Goal: Transaction & Acquisition: Purchase product/service

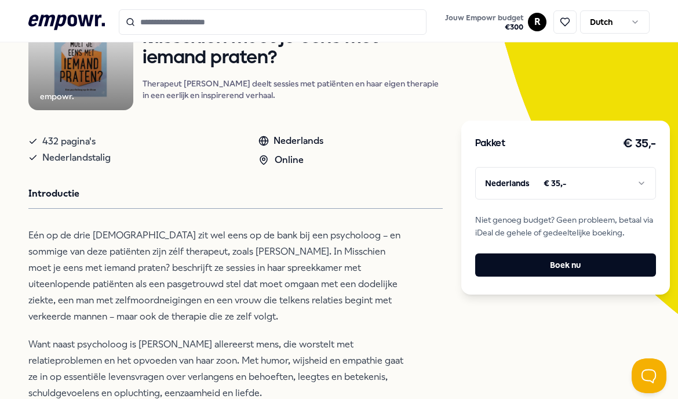
scroll to position [129, 0]
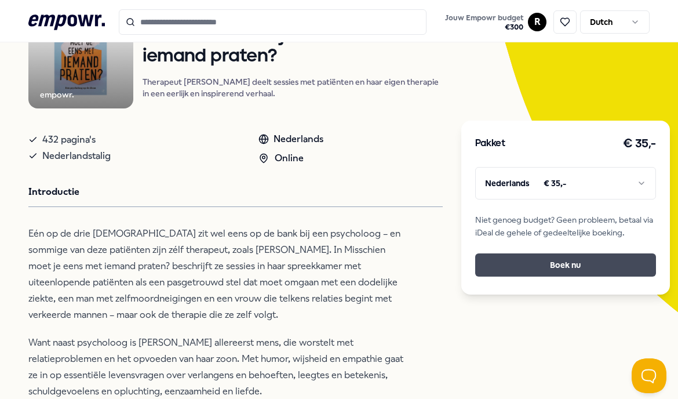
click at [549, 271] on button "Boek nu" at bounding box center [565, 264] width 181 height 23
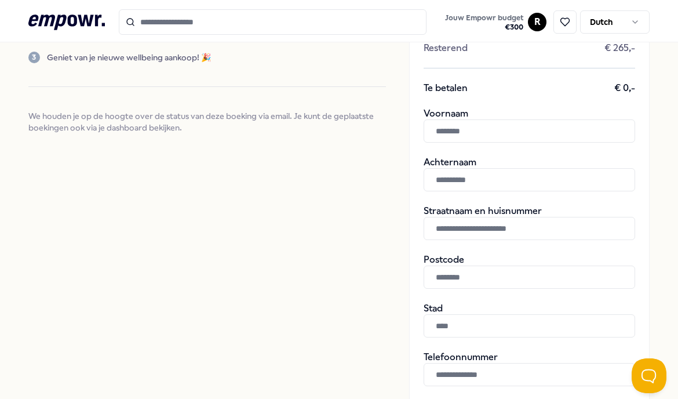
scroll to position [201, 0]
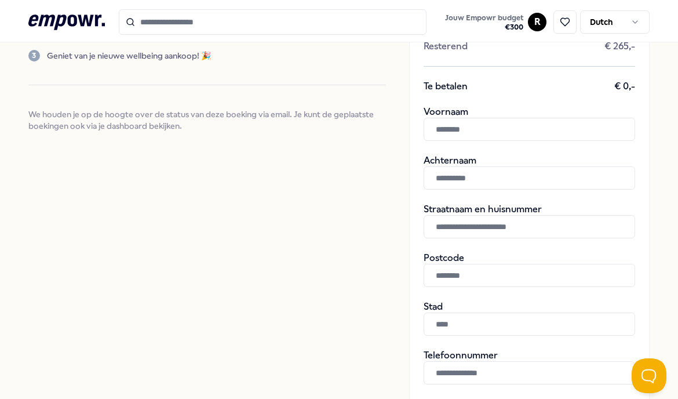
click at [453, 134] on input "text" at bounding box center [530, 129] width 212 height 23
type input "*****"
type input "****"
type input "**********"
type input "******"
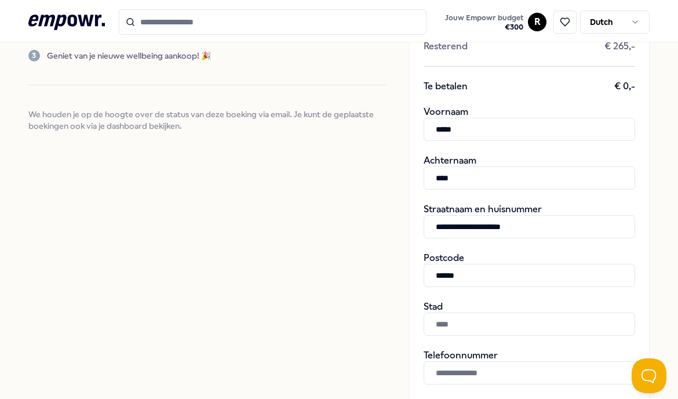
type input "*********"
click at [433, 178] on input "****" at bounding box center [530, 177] width 212 height 23
type input "********"
click at [549, 221] on input "**********" at bounding box center [530, 226] width 212 height 23
click at [541, 224] on input "**********" at bounding box center [530, 226] width 212 height 23
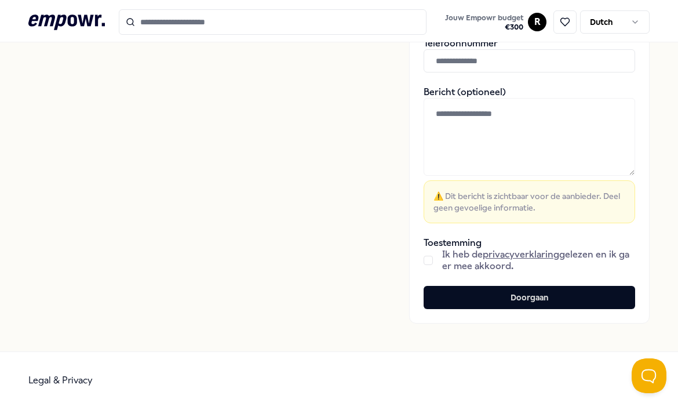
scroll to position [522, 0]
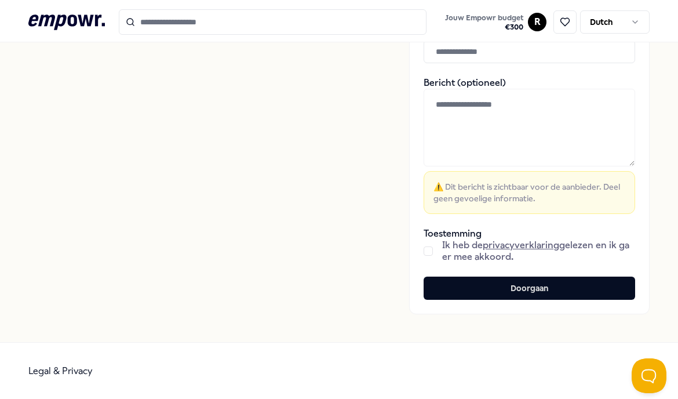
type input "**********"
click at [425, 249] on button "button" at bounding box center [428, 250] width 9 height 9
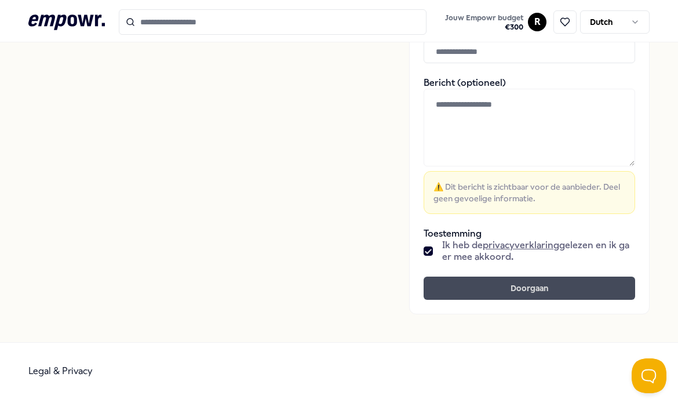
click at [488, 289] on button "Doorgaan" at bounding box center [530, 287] width 212 height 23
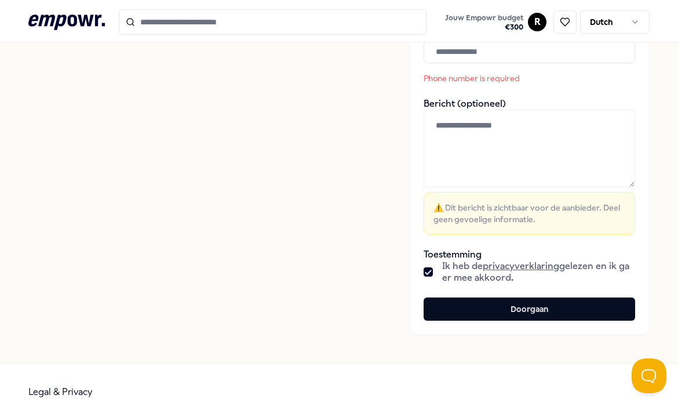
scroll to position [447, 0]
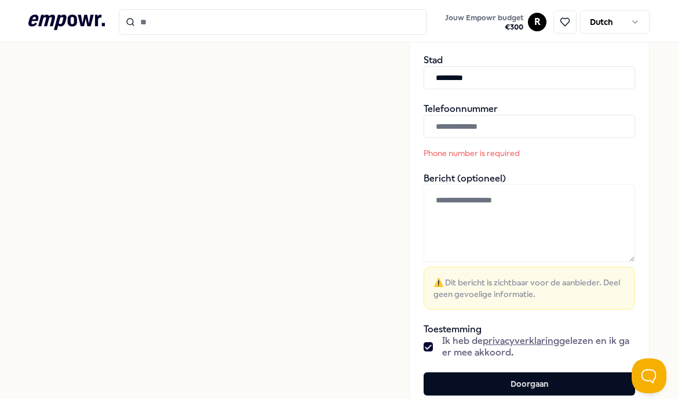
click at [485, 133] on input "text" at bounding box center [530, 126] width 212 height 23
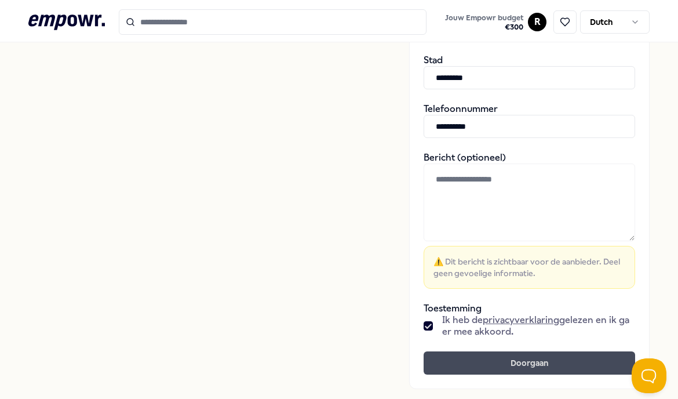
type input "**********"
click at [500, 363] on button "Doorgaan" at bounding box center [530, 362] width 212 height 23
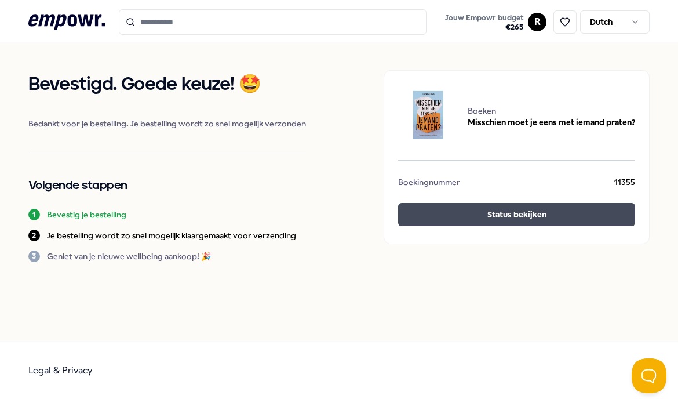
click at [486, 215] on button "Status bekijken" at bounding box center [516, 214] width 237 height 23
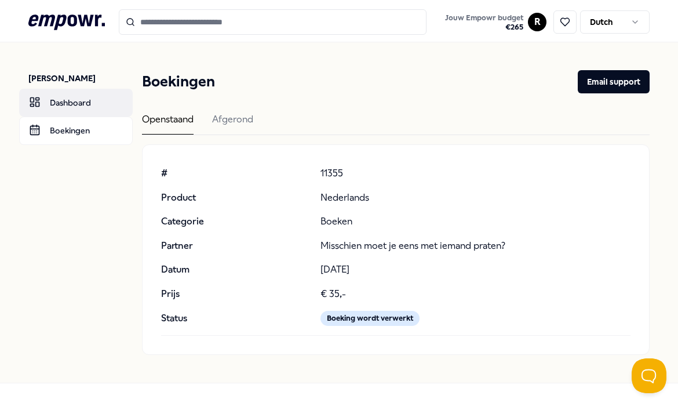
click at [90, 103] on body ".empowr-logo_svg__cls-1{fill:#03032f} Jouw Empowr budget € 265 R Dutch [PERSON_…" at bounding box center [339, 199] width 678 height 399
click at [64, 100] on link "Dashboard" at bounding box center [76, 103] width 114 height 28
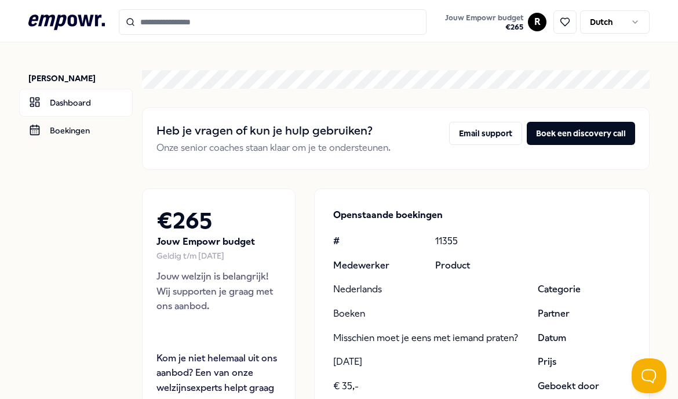
click at [247, 17] on input "Search for products, categories or subcategories" at bounding box center [273, 21] width 308 height 25
click at [239, 27] on input "Search for products, categories or subcategories" at bounding box center [273, 21] width 308 height 25
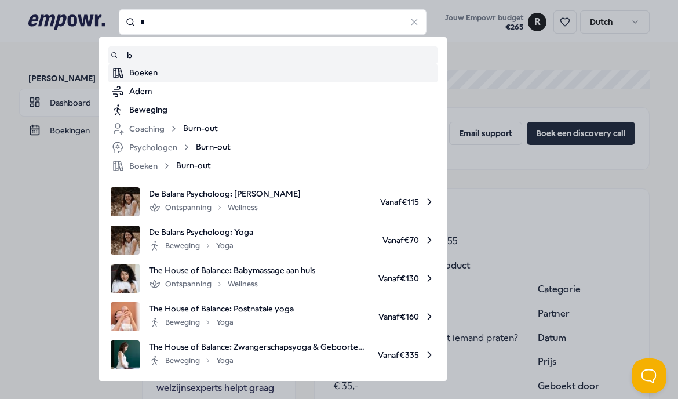
click at [154, 72] on div "Boeken" at bounding box center [282, 73] width 306 height 14
type input "*"
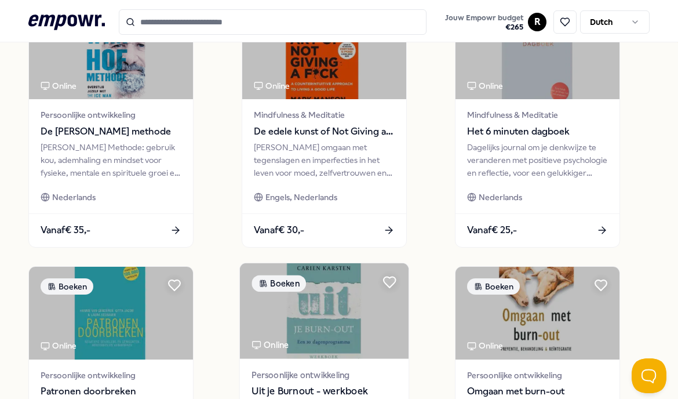
scroll to position [398, 0]
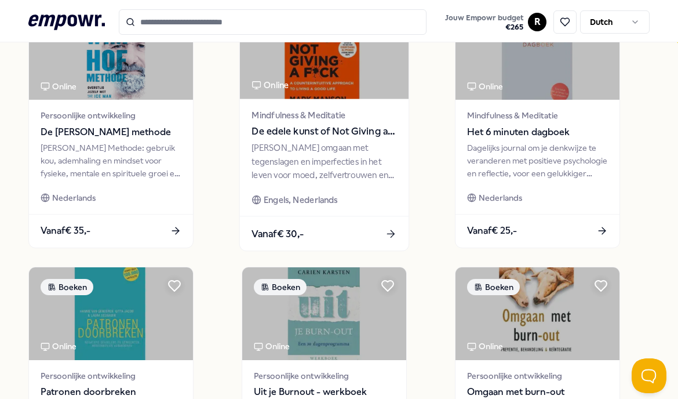
click at [354, 178] on div "[PERSON_NAME] omgaan met tegenslagen en imperfecties in het leven voor moed, ze…" at bounding box center [324, 161] width 145 height 40
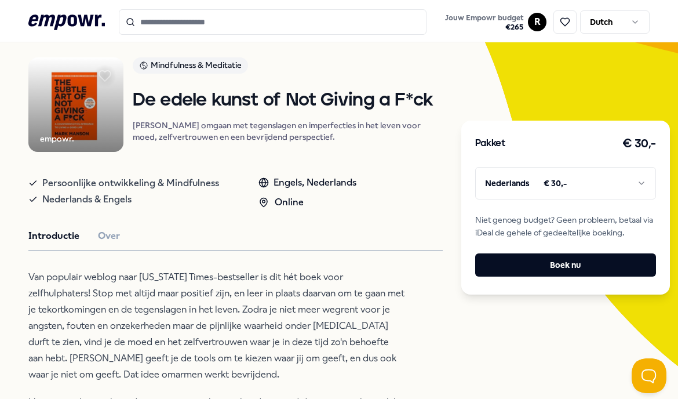
scroll to position [162, 0]
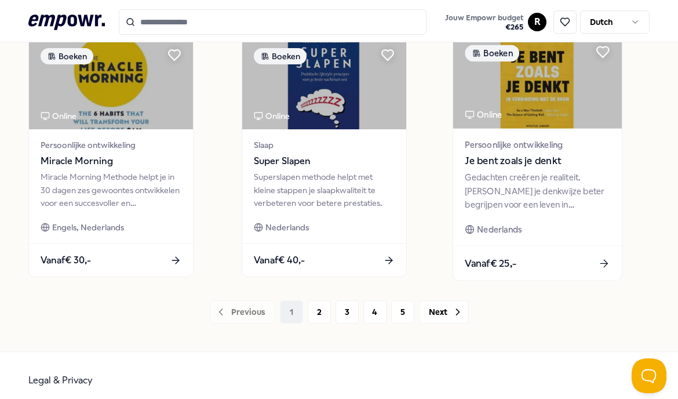
scroll to position [892, 0]
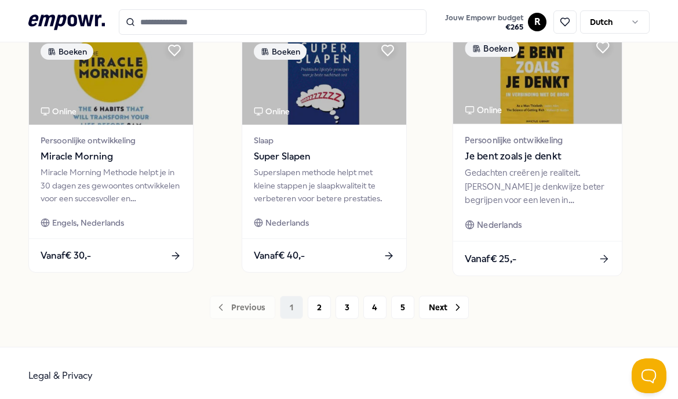
click at [548, 153] on span "Je bent zoals je denkt" at bounding box center [537, 156] width 145 height 15
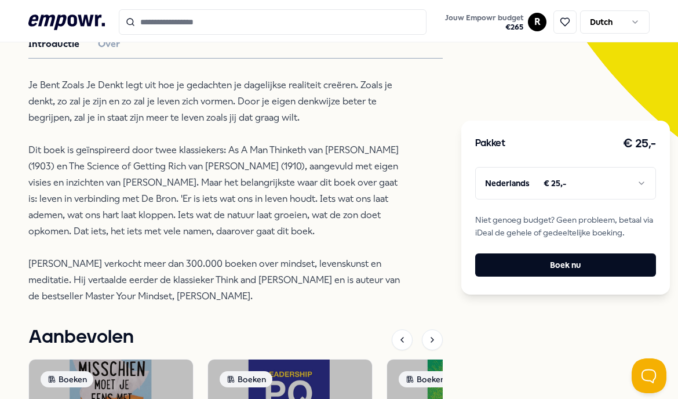
scroll to position [308, 0]
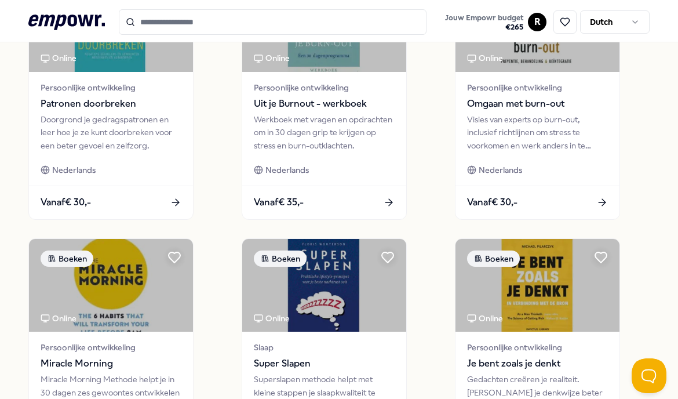
scroll to position [898, 0]
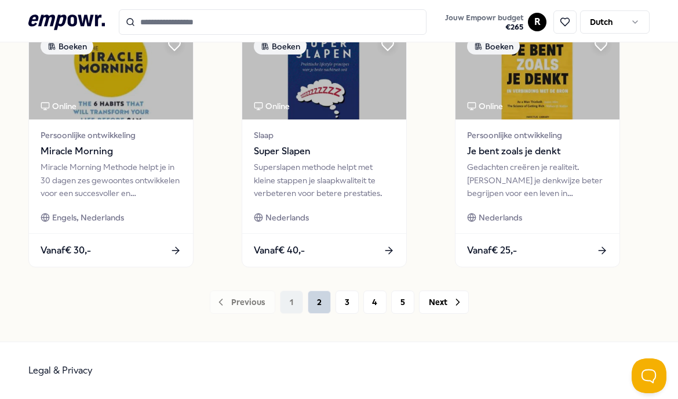
click at [313, 303] on button "2" at bounding box center [319, 301] width 23 height 23
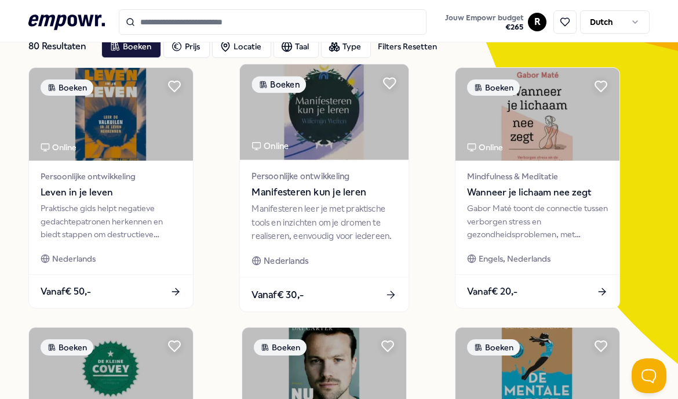
scroll to position [79, 0]
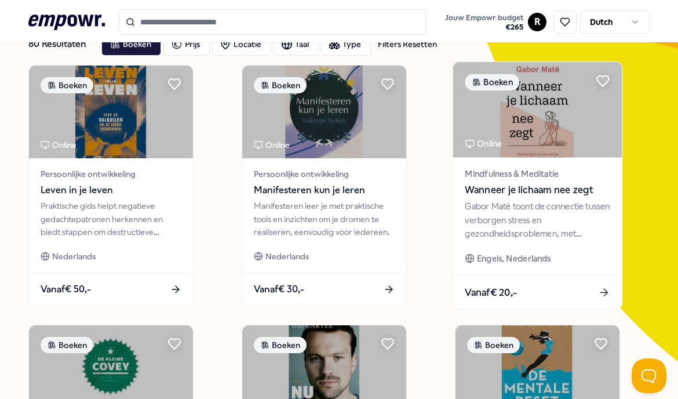
click at [533, 209] on div "Gabor Maté toont de connectie tussen verborgen stress en gezondheidsproblemen, …" at bounding box center [537, 220] width 145 height 40
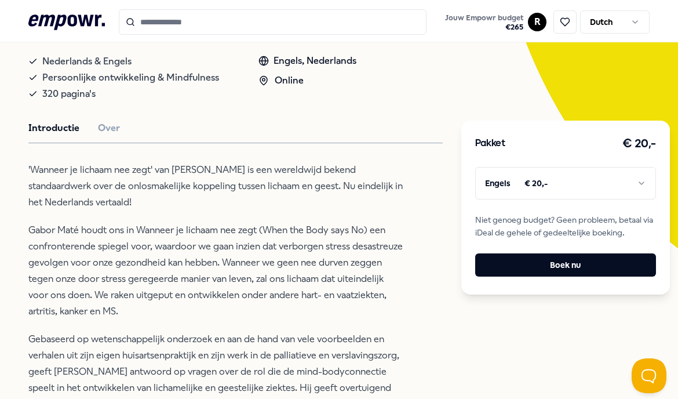
scroll to position [193, 0]
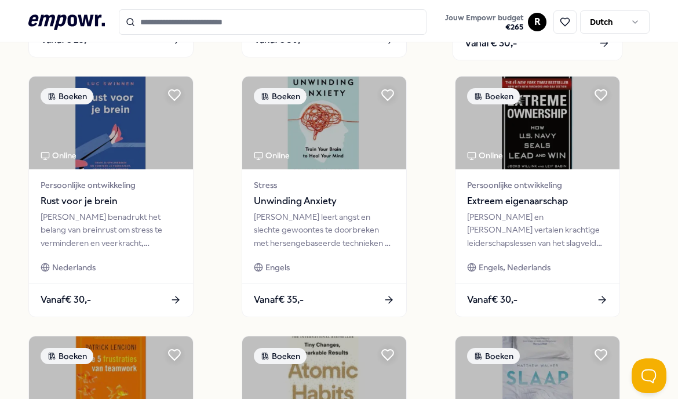
scroll to position [592, 0]
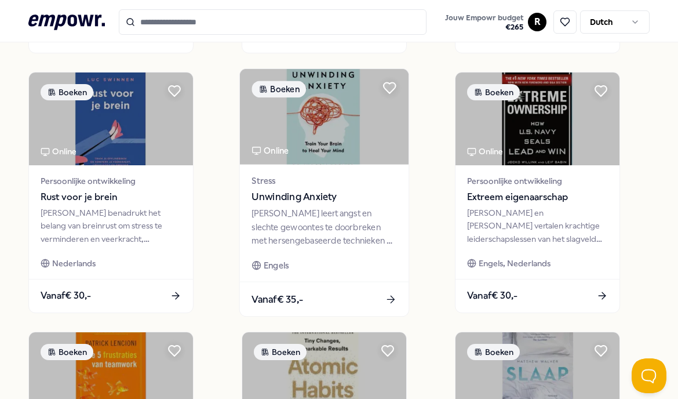
click at [337, 158] on img at bounding box center [324, 117] width 169 height 96
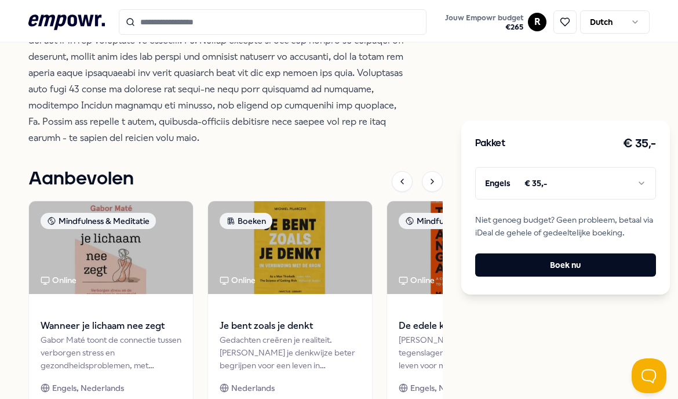
scroll to position [525, 0]
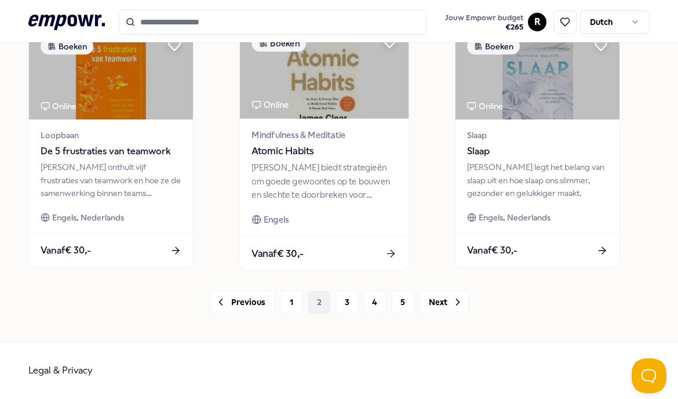
scroll to position [897, 0]
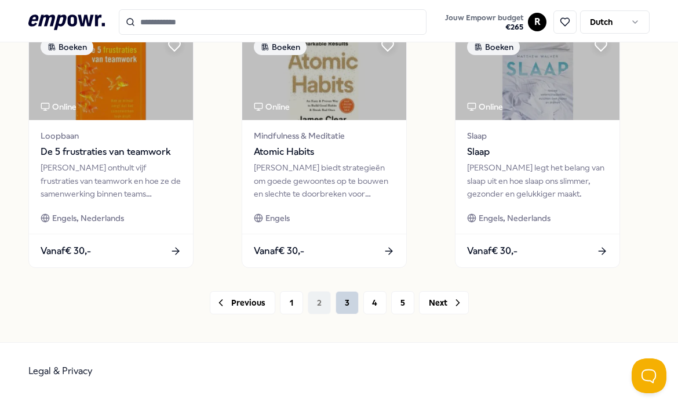
click at [353, 304] on button "3" at bounding box center [347, 302] width 23 height 23
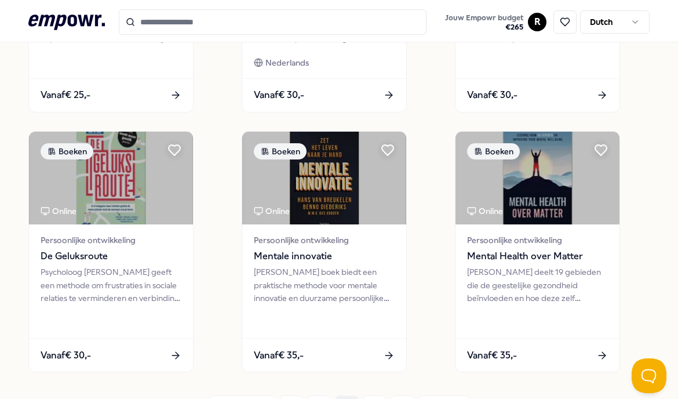
scroll to position [794, 0]
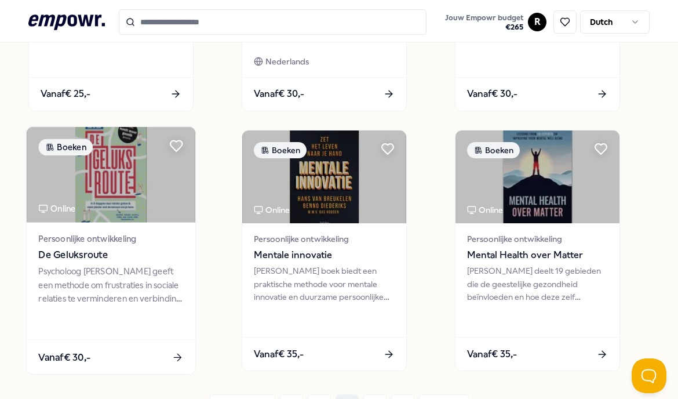
click at [101, 278] on div "Psycholoog [PERSON_NAME] geeft een methode om frustraties in sociale relaties t…" at bounding box center [110, 285] width 145 height 40
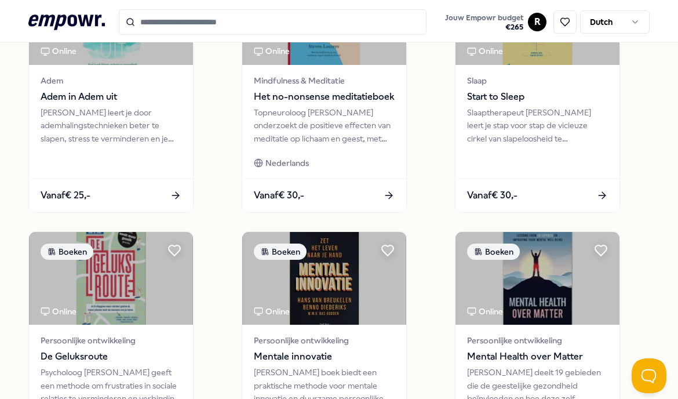
scroll to position [898, 0]
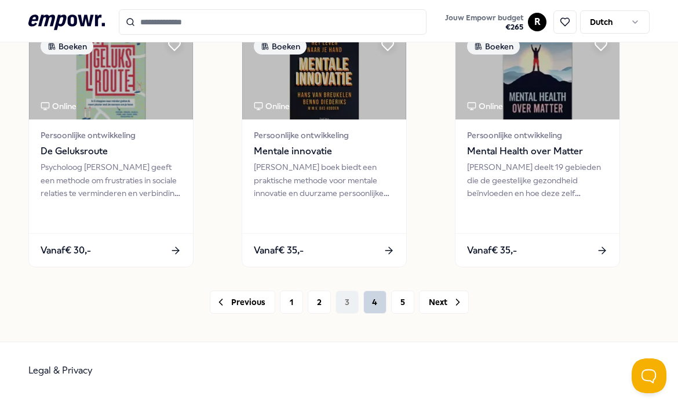
click at [373, 303] on button "4" at bounding box center [374, 301] width 23 height 23
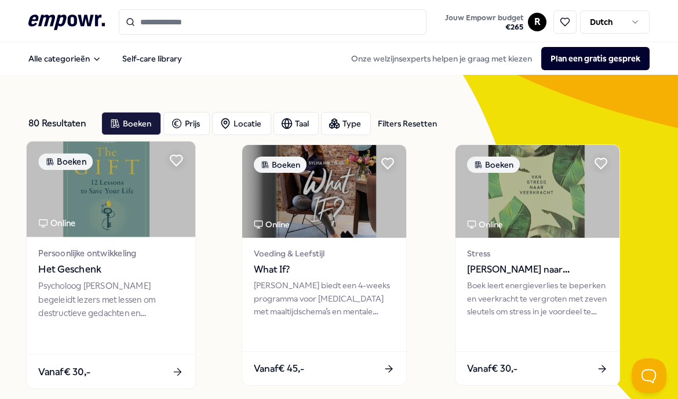
click at [123, 296] on div "Psycholoog [PERSON_NAME] begeleidt lezers met lessen om destructieve gedachten …" at bounding box center [110, 299] width 145 height 40
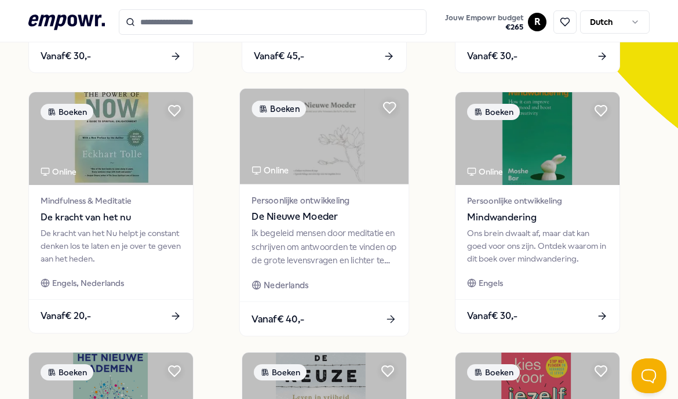
scroll to position [313, 0]
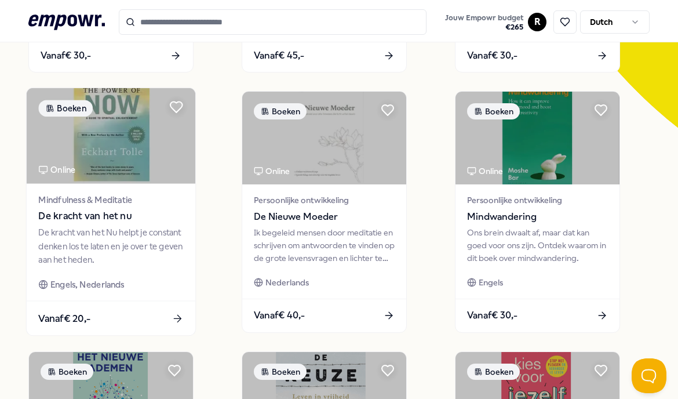
click at [147, 207] on div "Mindfulness & Meditatie De kracht van het nu" at bounding box center [110, 208] width 145 height 31
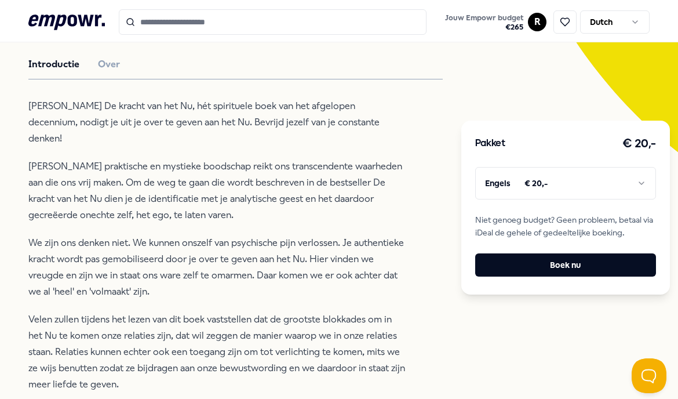
scroll to position [287, 0]
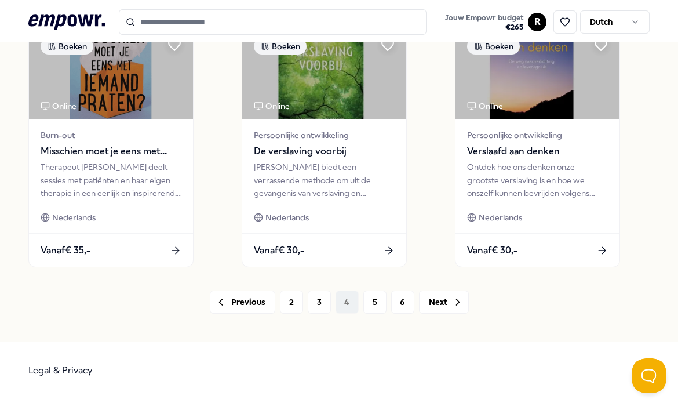
scroll to position [897, 0]
click at [367, 298] on button "5" at bounding box center [374, 302] width 23 height 23
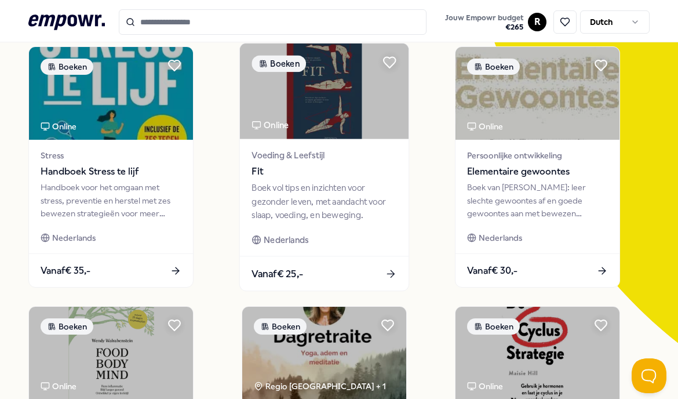
scroll to position [100, 0]
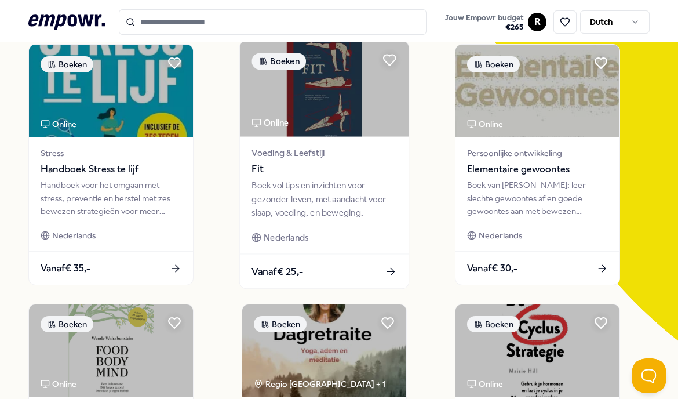
click at [330, 180] on div "Boek vol tips en inzichten voor gezonder leven, met aandacht voor slaap, voedin…" at bounding box center [324, 199] width 145 height 40
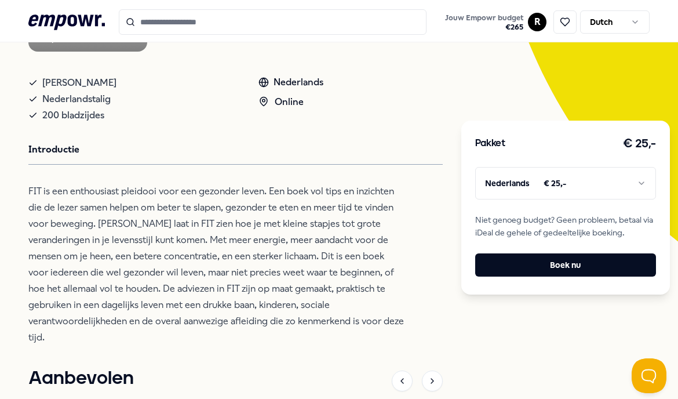
scroll to position [203, 0]
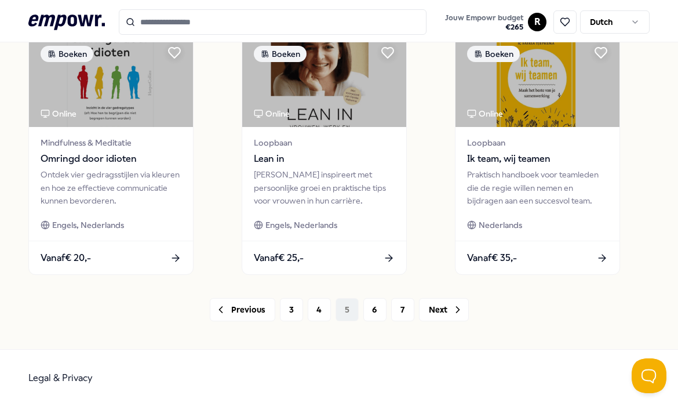
scroll to position [898, 0]
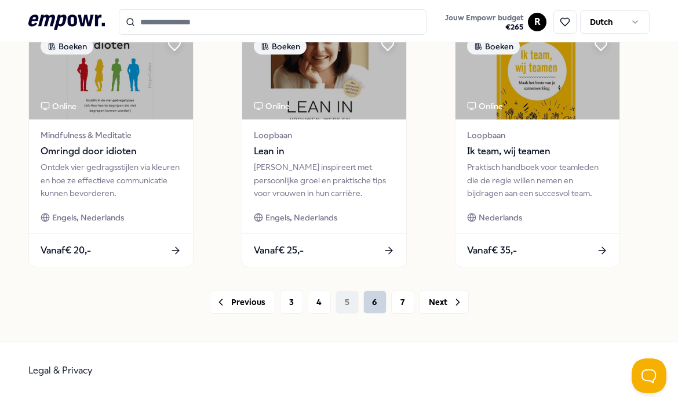
click at [374, 304] on button "6" at bounding box center [374, 301] width 23 height 23
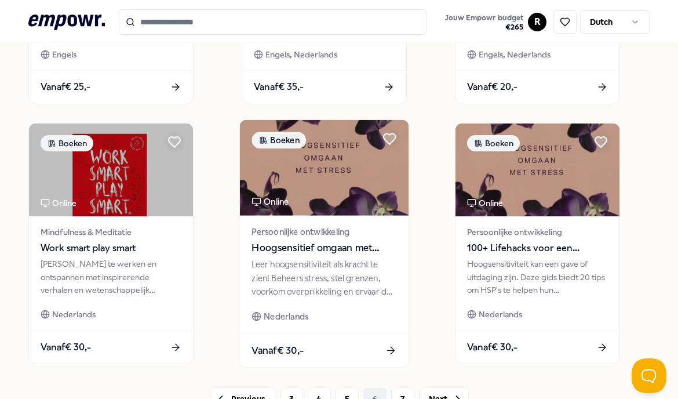
scroll to position [898, 0]
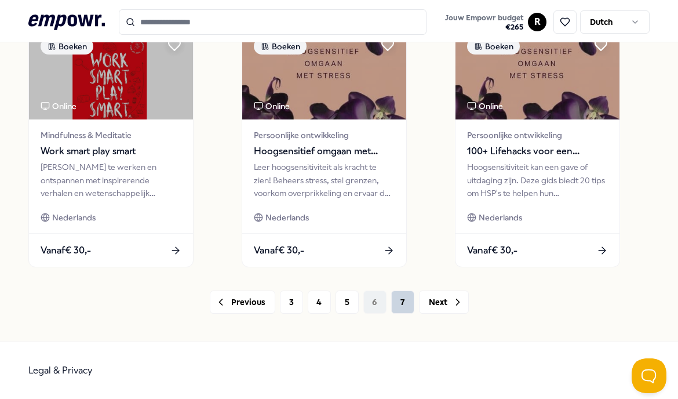
click at [403, 303] on button "7" at bounding box center [402, 301] width 23 height 23
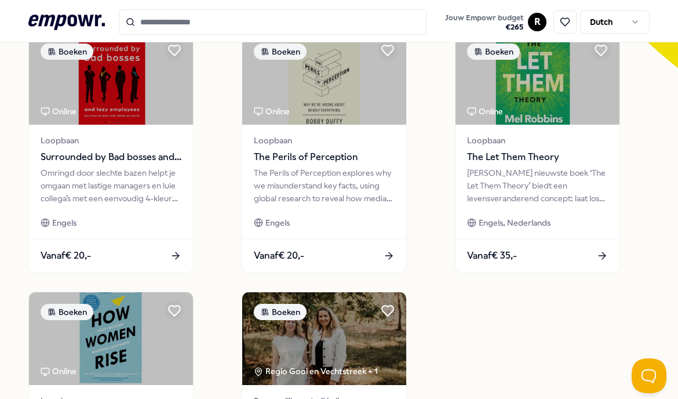
scroll to position [367, 0]
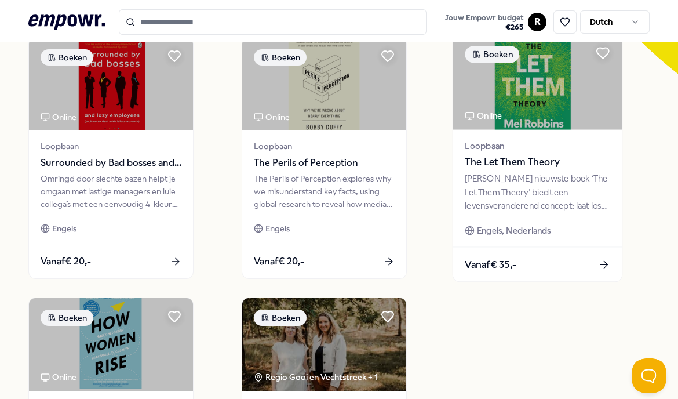
click at [527, 168] on span "The Let Them Theory" at bounding box center [537, 162] width 145 height 15
